Goal: Information Seeking & Learning: Learn about a topic

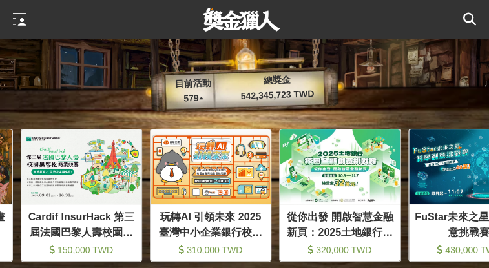
scroll to position [0, 129]
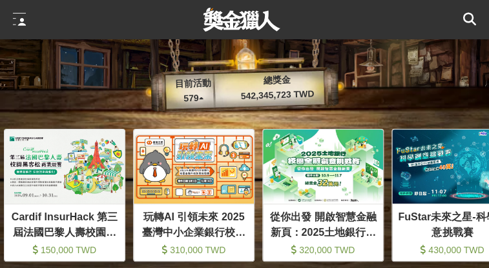
click at [464, 16] on icon at bounding box center [469, 19] width 13 height 13
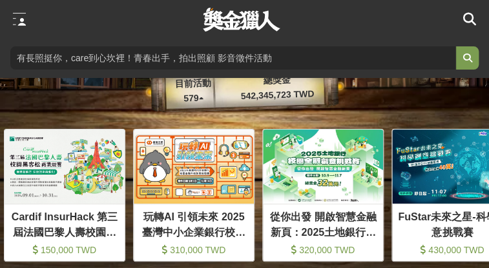
click at [323, 68] on input "search" at bounding box center [232, 57] width 445 height 23
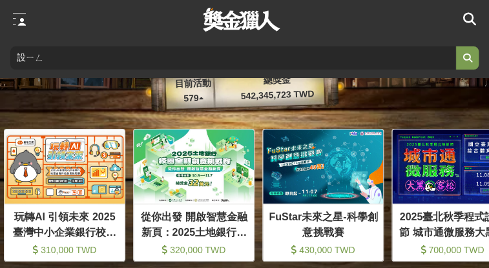
type input "攝影"
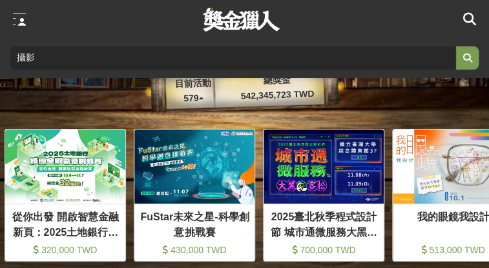
scroll to position [0, 387]
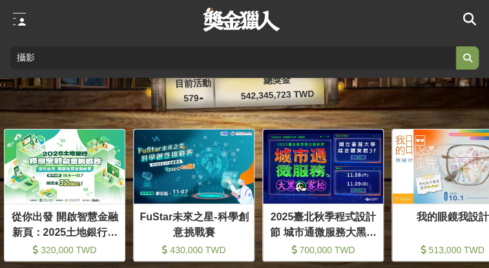
click at [466, 58] on button "submit" at bounding box center [466, 57] width 23 height 23
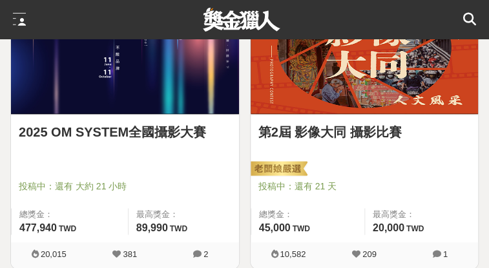
scroll to position [267, 0]
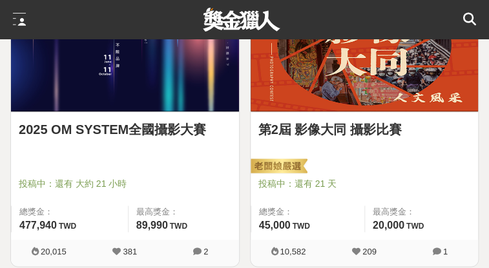
click at [170, 91] on img at bounding box center [125, 41] width 228 height 141
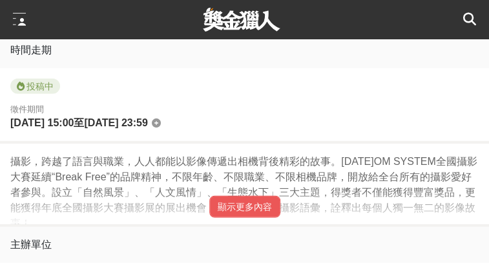
scroll to position [695, 0]
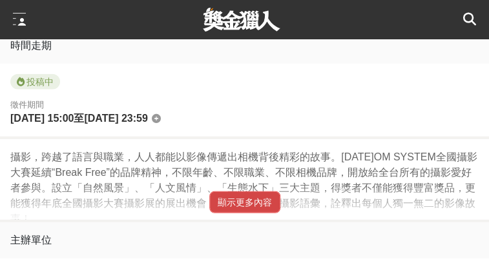
click at [251, 202] on button "顯示更多內容" at bounding box center [244, 203] width 71 height 22
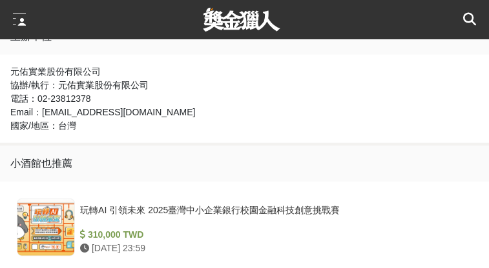
scroll to position [2892, 0]
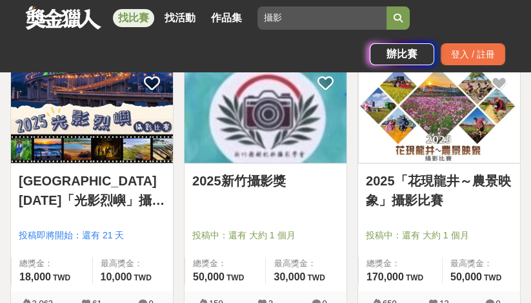
scroll to position [783, 0]
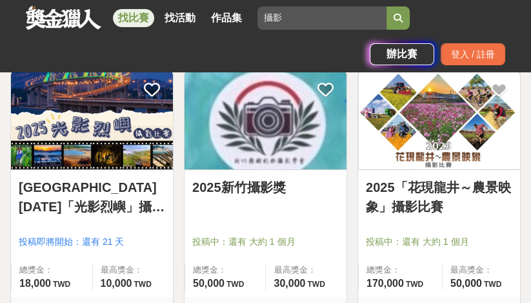
click at [454, 187] on link "2025「花現龍井～農景映象」攝影比賽" at bounding box center [439, 196] width 146 height 39
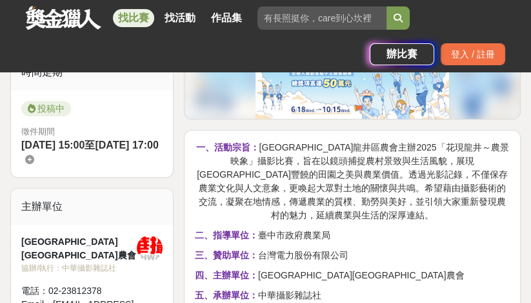
scroll to position [378, 0]
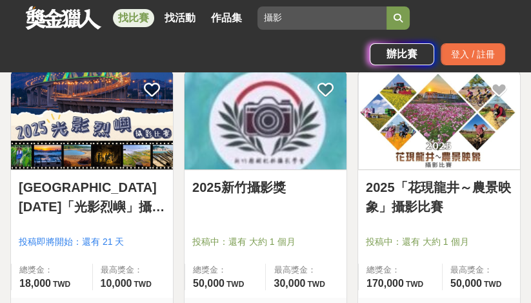
click at [231, 148] on img at bounding box center [266, 119] width 162 height 100
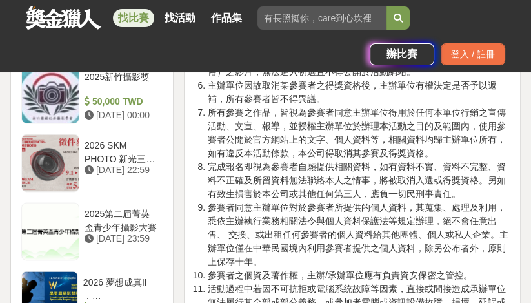
scroll to position [1475, 0]
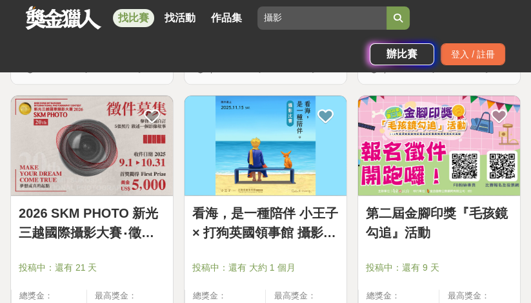
scroll to position [1288, 0]
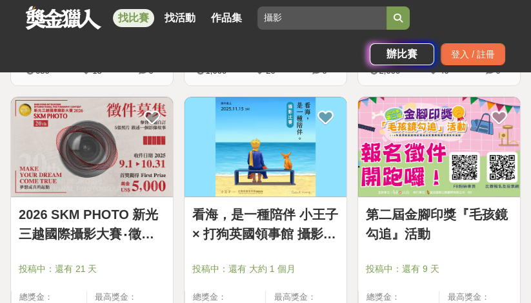
click at [212, 131] on img at bounding box center [266, 147] width 162 height 100
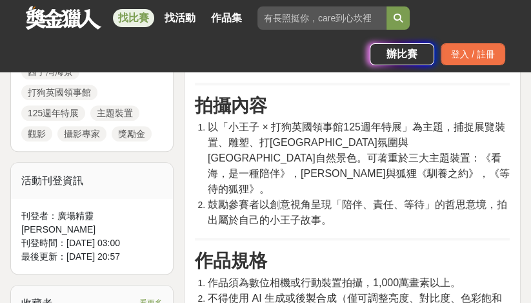
scroll to position [814, 0]
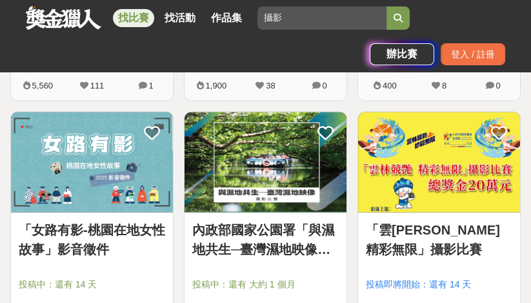
scroll to position [1540, 0]
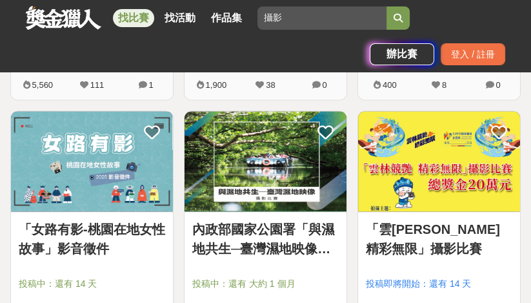
click at [417, 176] on img at bounding box center [439, 161] width 162 height 100
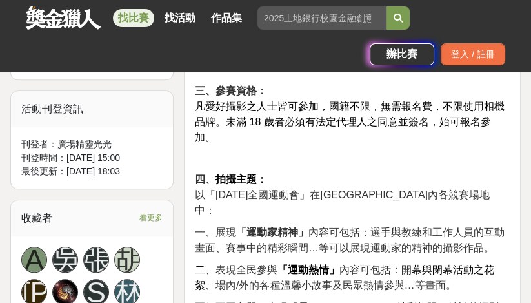
scroll to position [873, 0]
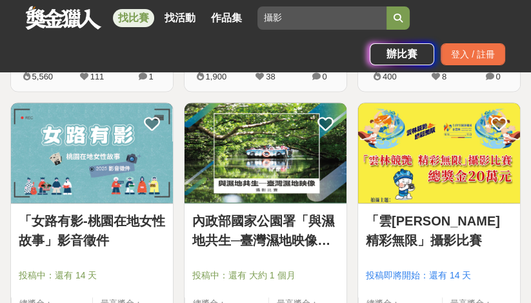
scroll to position [1549, 0]
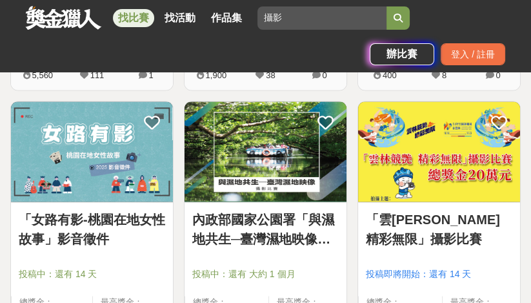
click at [273, 152] on img at bounding box center [266, 151] width 162 height 100
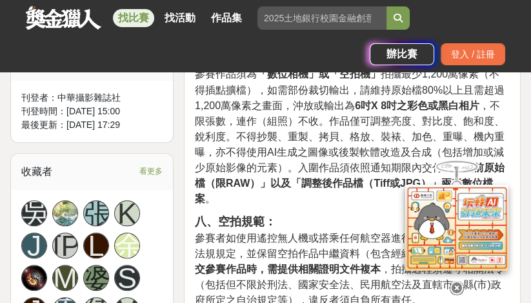
scroll to position [1012, 0]
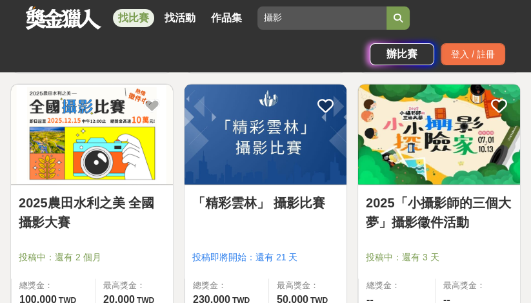
scroll to position [1834, 0]
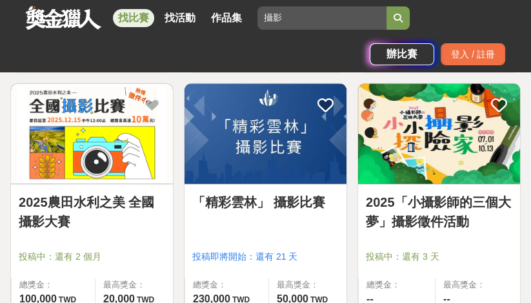
click at [261, 196] on link "「精彩雲林」 攝影比賽" at bounding box center [265, 201] width 146 height 19
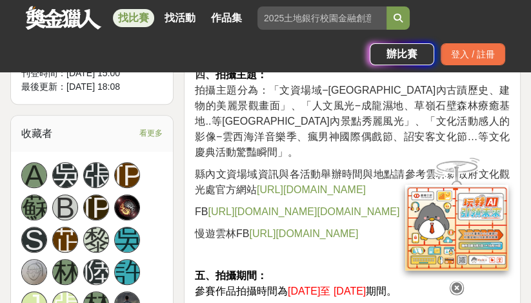
scroll to position [941, 0]
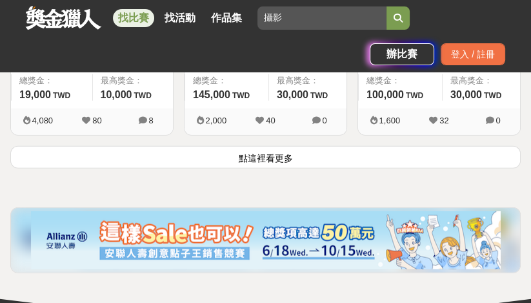
scroll to position [2299, 0]
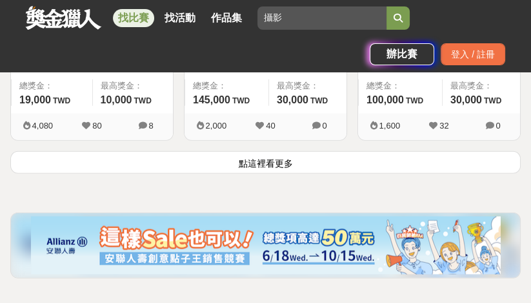
click at [283, 162] on button "點這裡看更多" at bounding box center [265, 162] width 510 height 23
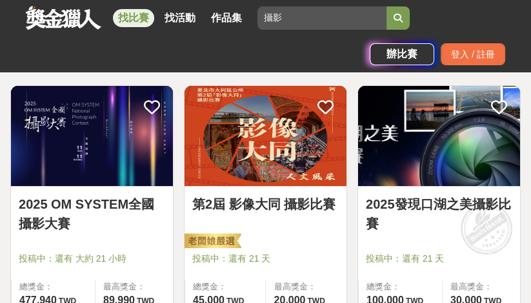
scroll to position [231, 0]
